Goal: Navigation & Orientation: Find specific page/section

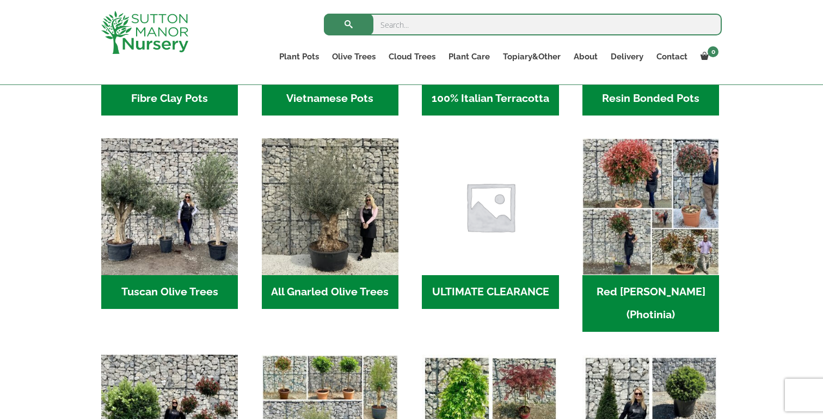
scroll to position [543, 0]
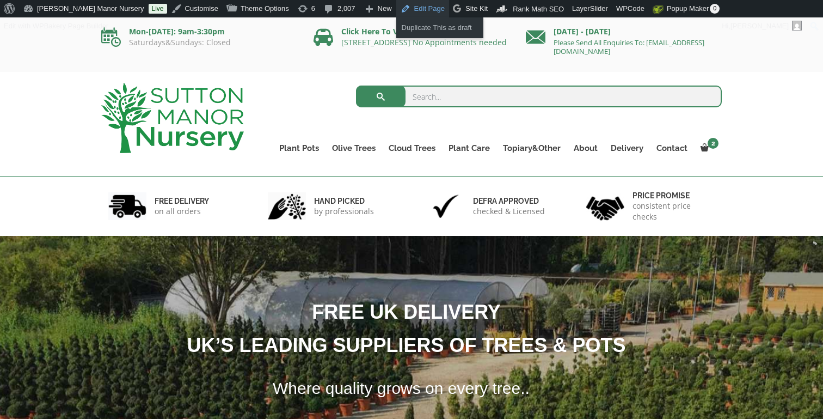
click at [403, 15] on link "Edit Page" at bounding box center [422, 8] width 53 height 17
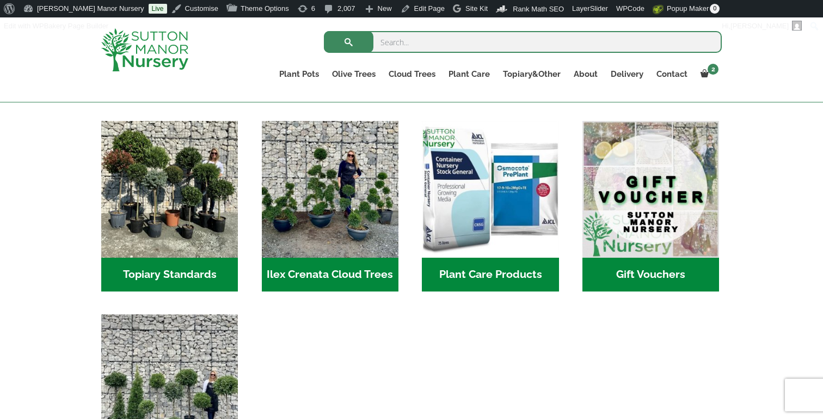
scroll to position [956, 0]
